Goal: Information Seeking & Learning: Learn about a topic

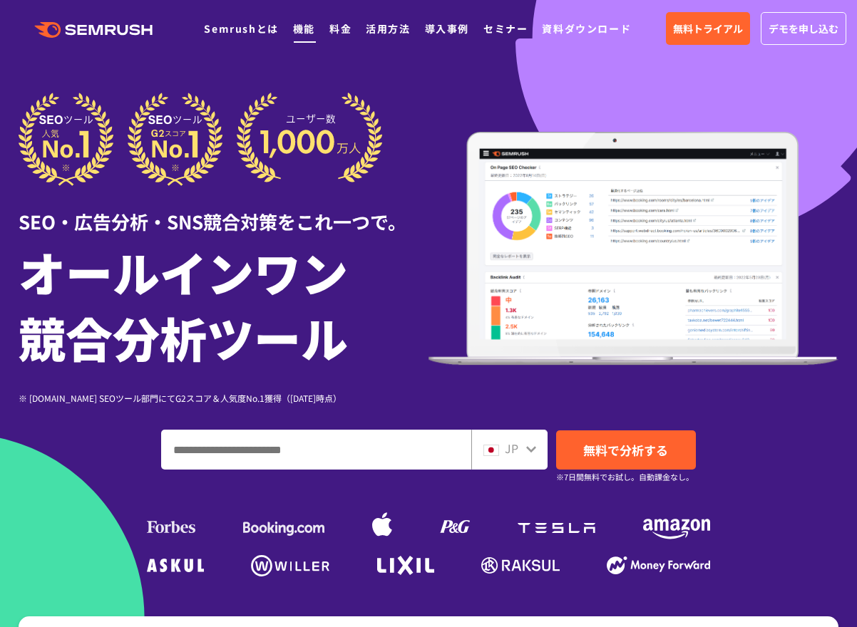
click at [299, 30] on link "機能" at bounding box center [304, 28] width 22 height 14
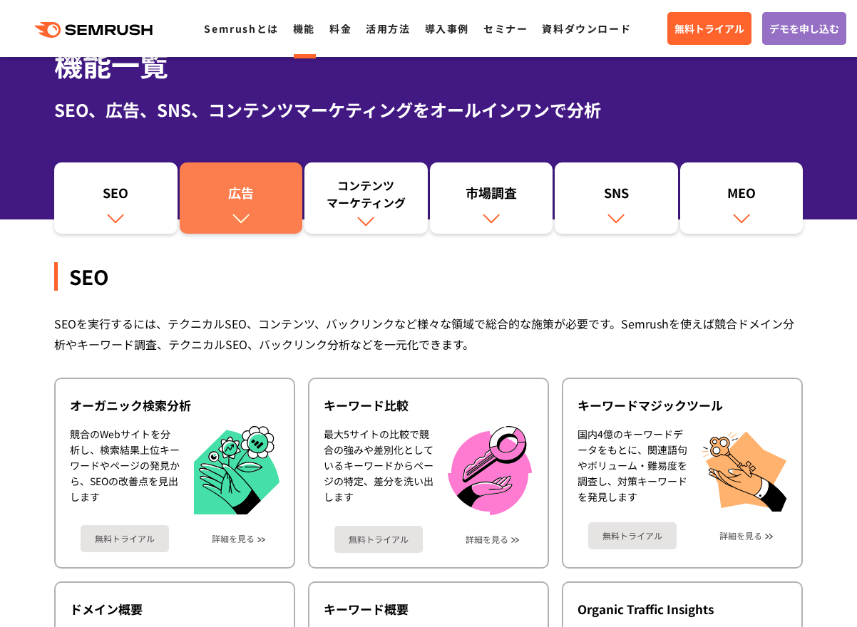
click at [223, 182] on link "広告" at bounding box center [241, 198] width 123 height 71
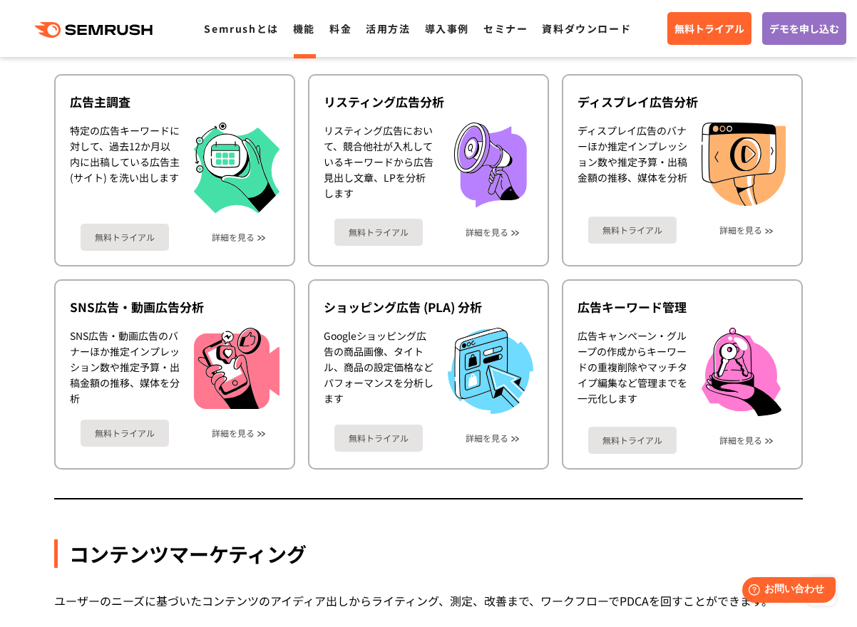
scroll to position [1205, 0]
